Goal: Find specific page/section

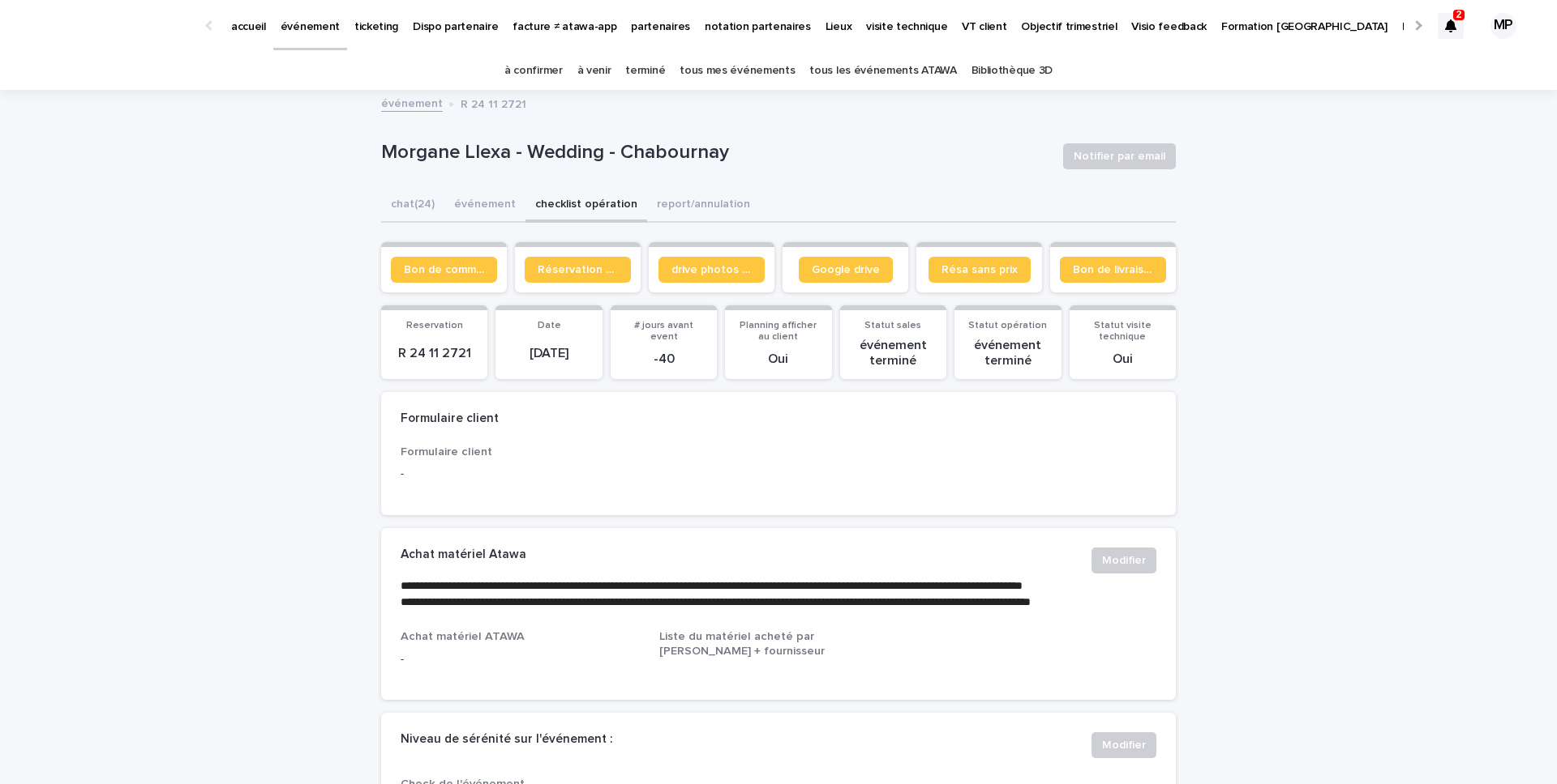
click at [904, 74] on link "tous les événements ATAWA" at bounding box center [883, 70] width 147 height 38
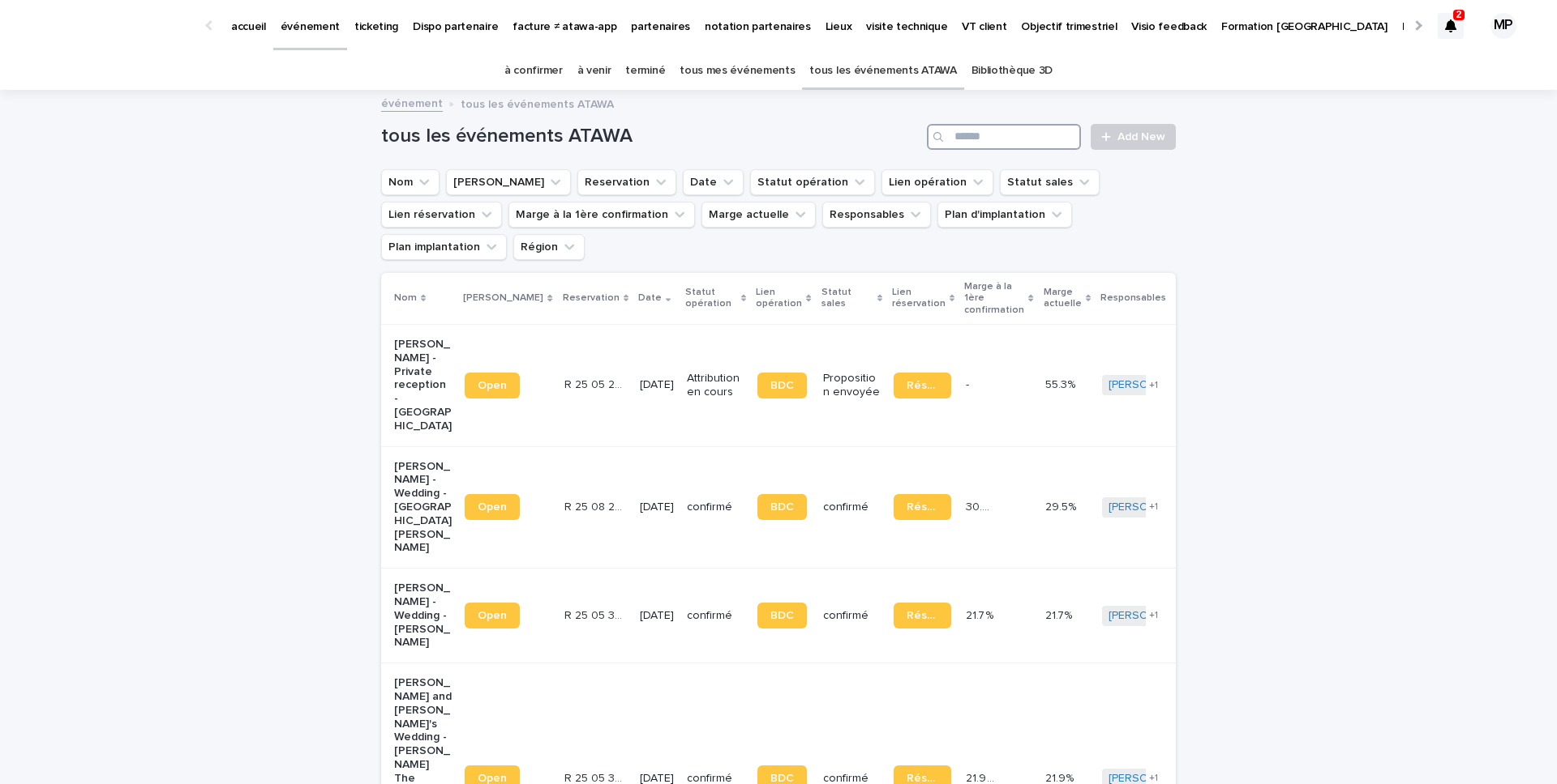
click at [993, 140] on input "Search" at bounding box center [1003, 137] width 154 height 26
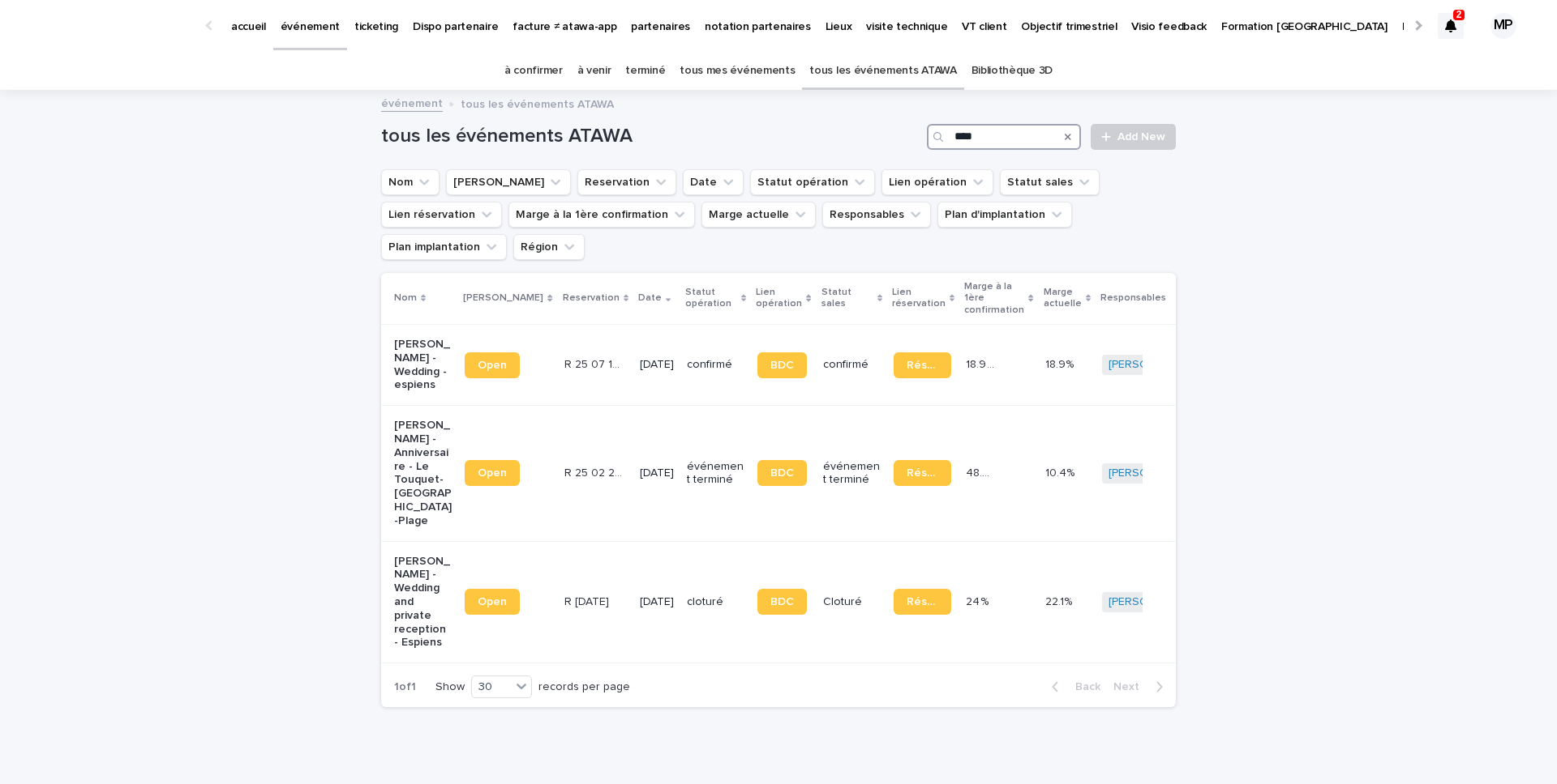
type input "****"
